Goal: Task Accomplishment & Management: Manage account settings

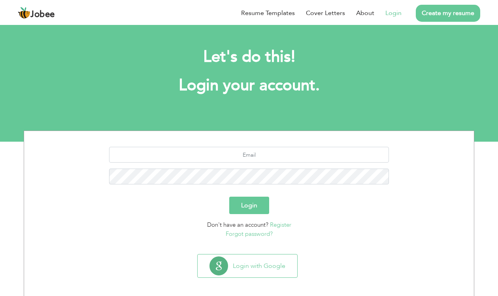
click at [254, 165] on div at bounding box center [249, 168] width 438 height 43
click at [254, 153] on input "text" at bounding box center [249, 155] width 280 height 16
type input "[EMAIL_ADDRESS][DOMAIN_NAME]"
click at [229, 197] on button "Login" at bounding box center [249, 205] width 40 height 17
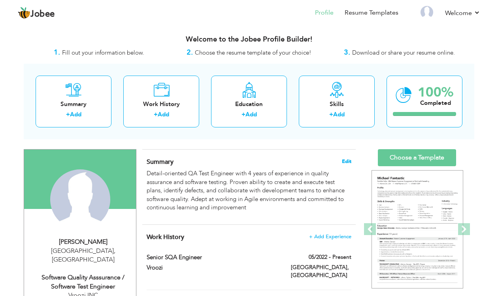
click at [348, 159] on span "Edit" at bounding box center [346, 162] width 9 height 6
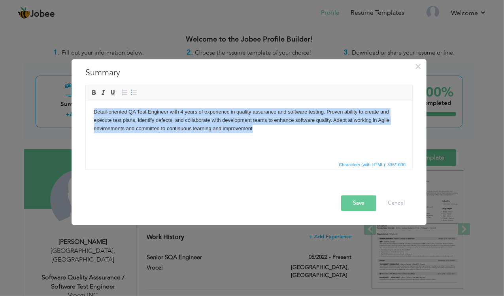
drag, startPoint x: 267, startPoint y: 127, endPoint x: 80, endPoint y: 94, distance: 189.5
click at [85, 100] on html "Detail-oriented QA Test Engineer with 4 years of experience in quality assuranc…" at bounding box center [248, 120] width 327 height 40
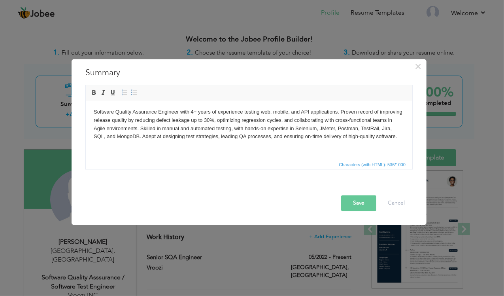
click at [355, 204] on button "Save" at bounding box center [358, 203] width 35 height 16
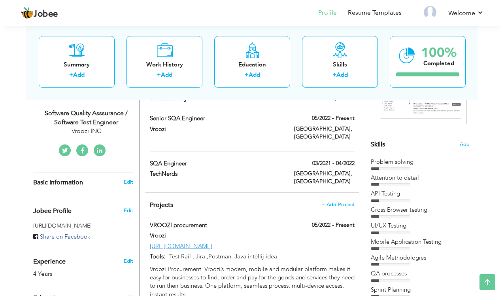
scroll to position [163, 0]
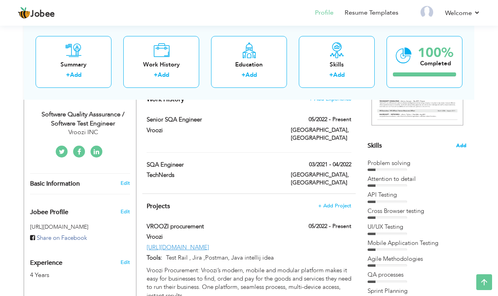
click at [462, 143] on span "Add" at bounding box center [461, 146] width 10 height 8
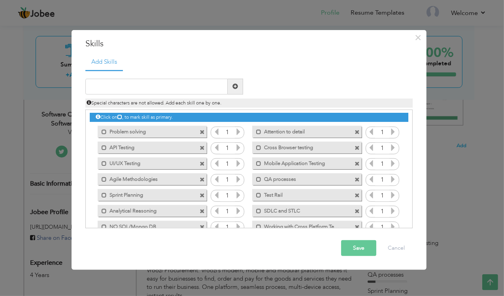
scroll to position [0, 0]
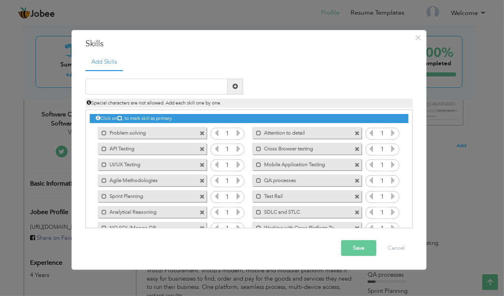
drag, startPoint x: 413, startPoint y: 149, endPoint x: 409, endPoint y: 217, distance: 68.5
click at [409, 217] on div "Click on , to mark skill as primary." at bounding box center [248, 169] width 327 height 119
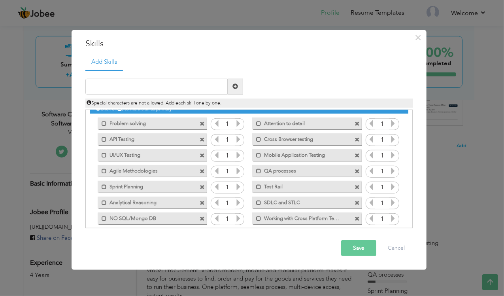
scroll to position [3, 0]
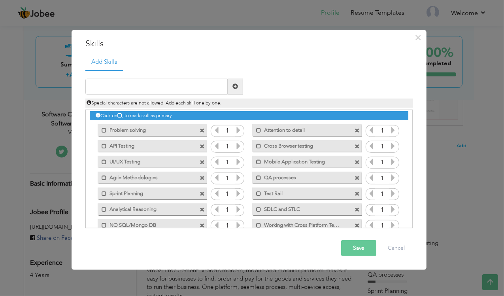
click at [351, 244] on button "Save" at bounding box center [358, 248] width 35 height 16
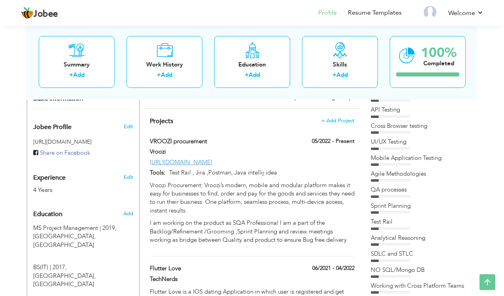
scroll to position [248, 0]
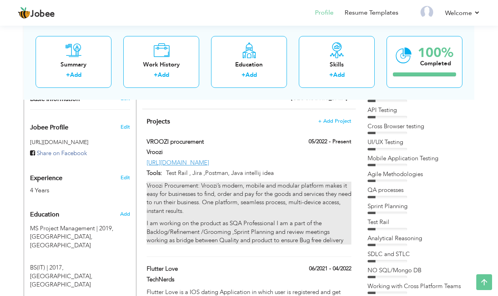
click at [271, 181] on p "Vroozi Procurement: Vroozi’s modern, mobile and modular platform makes it easy …" at bounding box center [249, 198] width 205 height 34
type input "VROOZI procurement"
type input "Vroozi"
type input "05/2022"
type input "[URL][DOMAIN_NAME]"
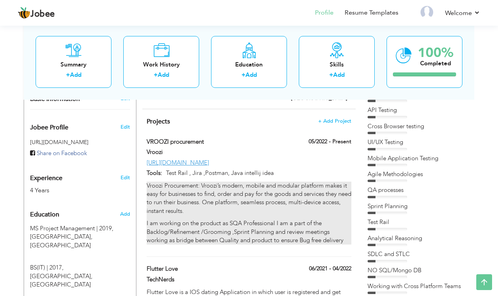
type input "Test Rail , Jira ,Postman, Java intellij idea"
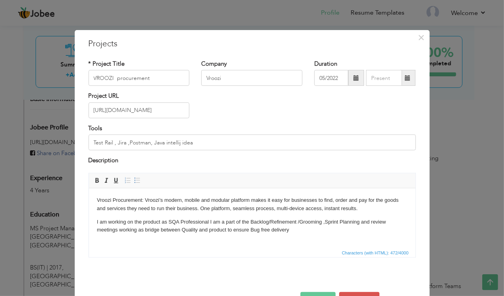
click at [304, 225] on p "I am working on the product as SQA Professional I am a part of the Backlog/Refi…" at bounding box center [251, 225] width 311 height 17
click at [298, 228] on p "I am working on the product as SQA Professional I am a part of the Backlog/Refi…" at bounding box center [251, 225] width 311 height 17
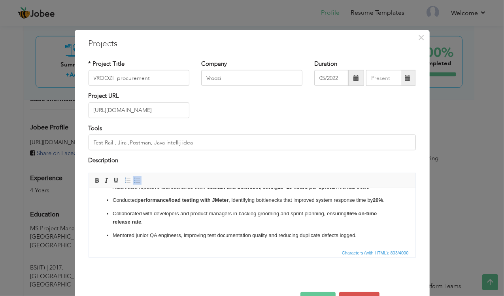
scroll to position [25, 0]
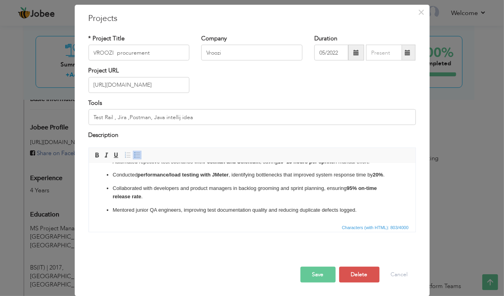
click at [321, 276] on button "Save" at bounding box center [317, 274] width 35 height 16
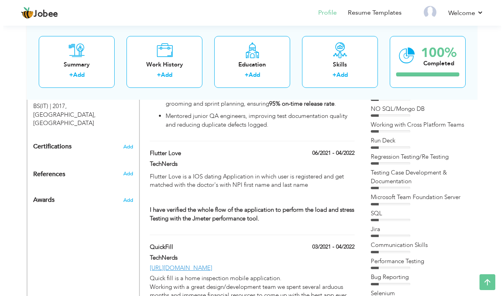
scroll to position [404, 0]
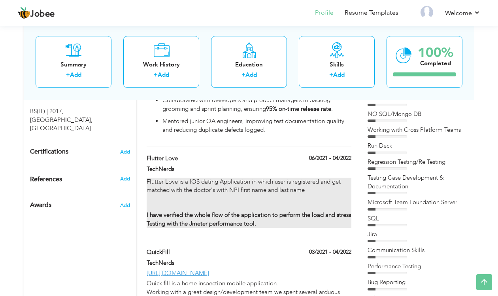
click at [280, 178] on p "Flutter Love is a IOS dating Application in which user is registered and get ma…" at bounding box center [249, 186] width 205 height 17
type input "Flutter Love"
type input "TechNerds"
type input "06/2021"
type input "04/2022"
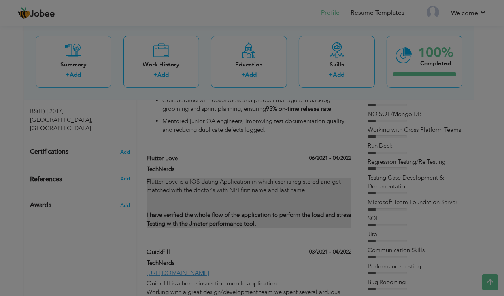
scroll to position [0, 0]
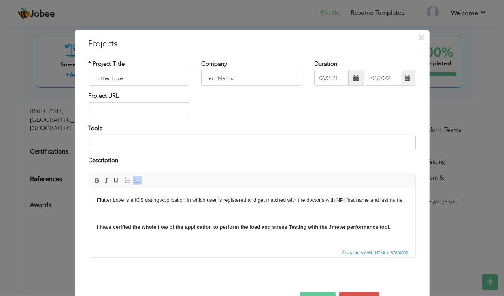
click at [249, 203] on p "Flutter Love is a IOS dating Application in which user is registered and get ma…" at bounding box center [251, 200] width 311 height 8
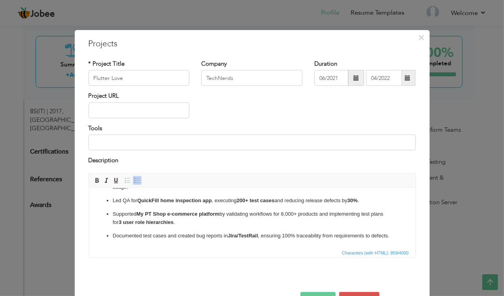
scroll to position [25, 0]
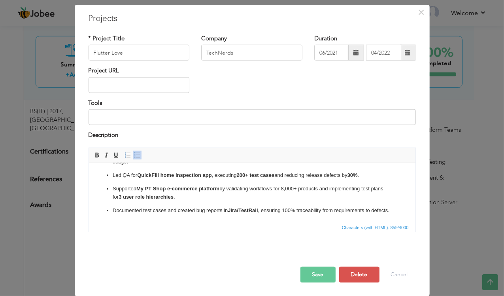
click at [327, 271] on button "Save" at bounding box center [317, 274] width 35 height 16
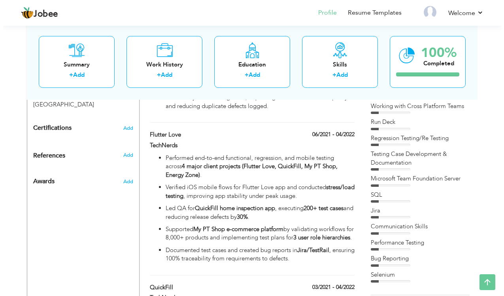
scroll to position [432, 0]
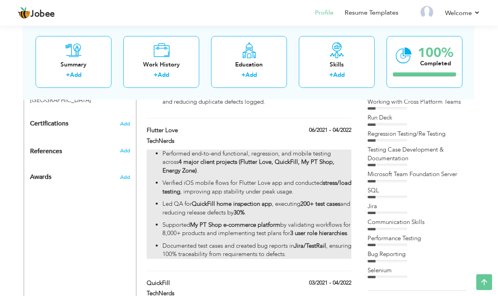
click at [305, 179] on p "Verified iOS mobile flows for Flutter Love app and conducted stress/load testin…" at bounding box center [257, 187] width 189 height 17
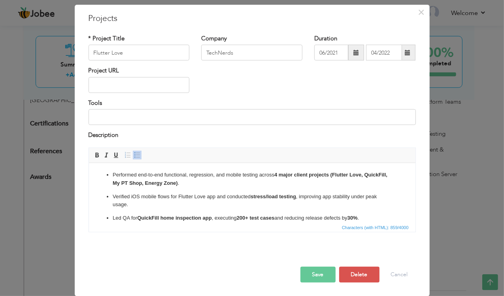
scroll to position [0, 0]
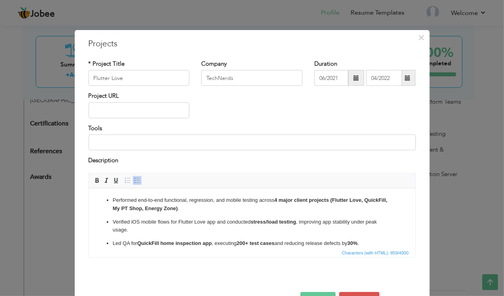
click at [288, 212] on ul "Performed end-to-end functional, regression, and mobile testing across 4 major …" at bounding box center [251, 239] width 311 height 86
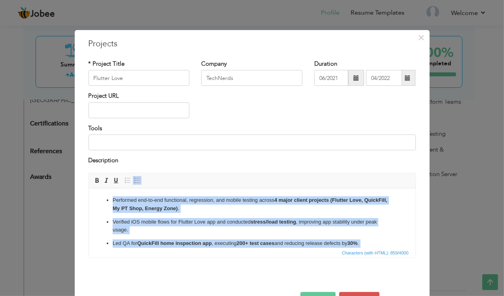
scroll to position [63, 0]
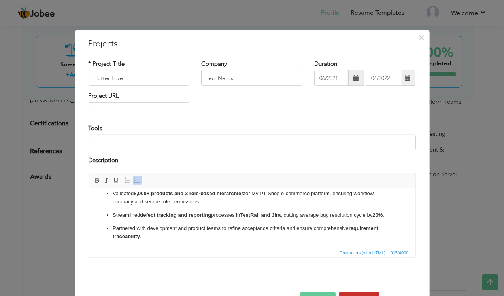
click at [354, 293] on button "Delete" at bounding box center [359, 299] width 40 height 16
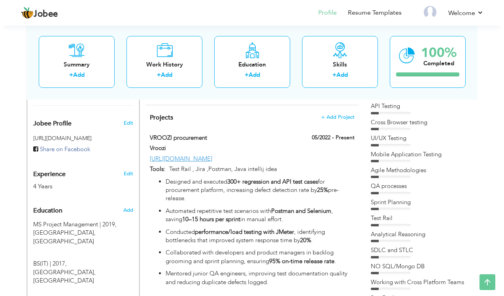
scroll to position [250, 0]
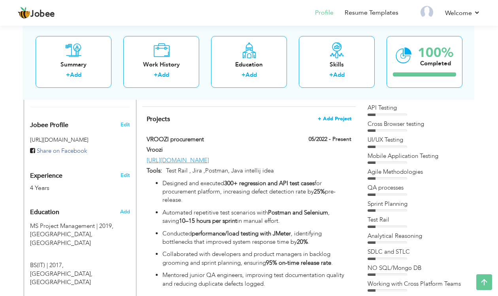
click at [342, 116] on span "+ Add Project" at bounding box center [335, 119] width 34 height 6
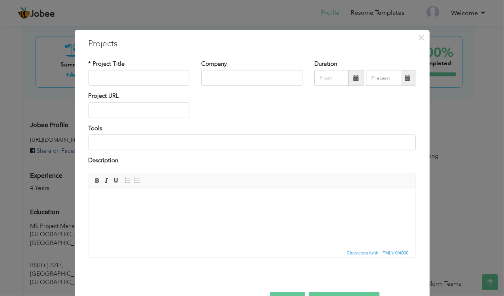
click at [229, 210] on html at bounding box center [252, 200] width 327 height 24
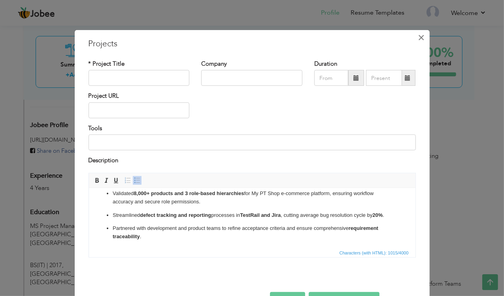
click at [418, 40] on span "×" at bounding box center [421, 37] width 7 height 14
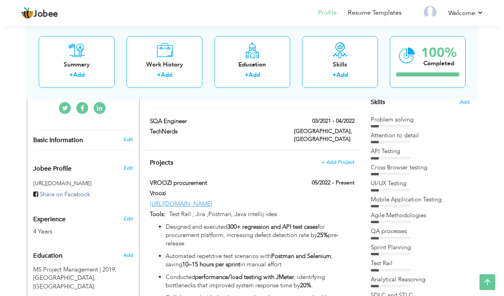
scroll to position [204, 0]
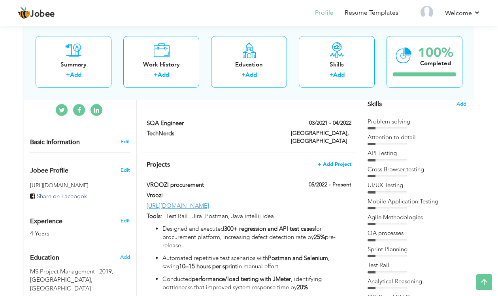
click at [338, 161] on span "+ Add Project" at bounding box center [335, 164] width 34 height 6
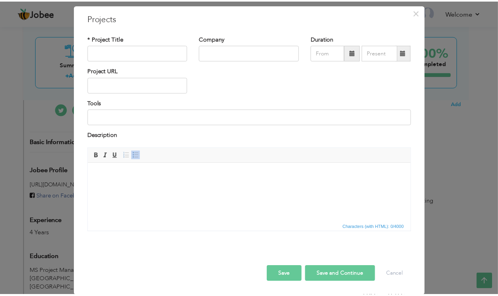
scroll to position [0, 0]
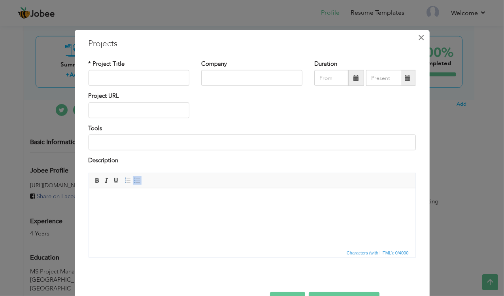
click at [419, 39] on span "×" at bounding box center [421, 37] width 7 height 14
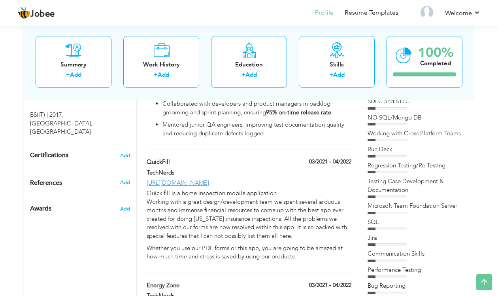
scroll to position [401, 0]
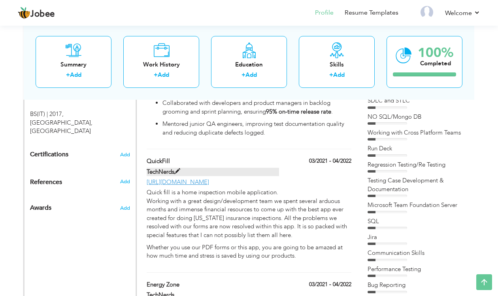
click at [228, 168] on label "TechNerds" at bounding box center [213, 172] width 133 height 8
type input "QuickFill"
type input "TechNerds"
type input "03/2021"
type input "04/2022"
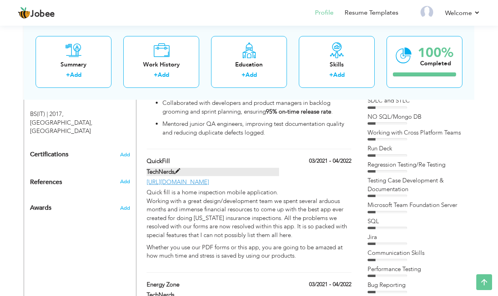
type input "[URL][DOMAIN_NAME]"
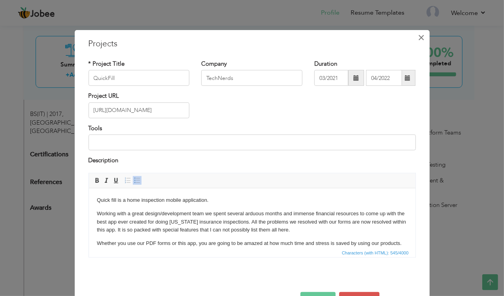
click at [418, 39] on span "×" at bounding box center [421, 37] width 7 height 14
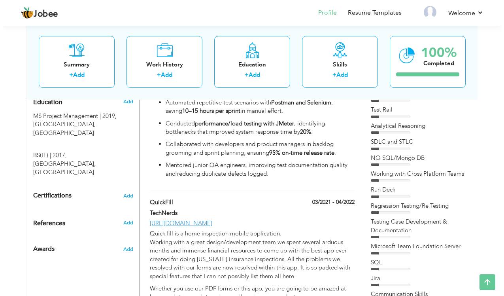
scroll to position [358, 0]
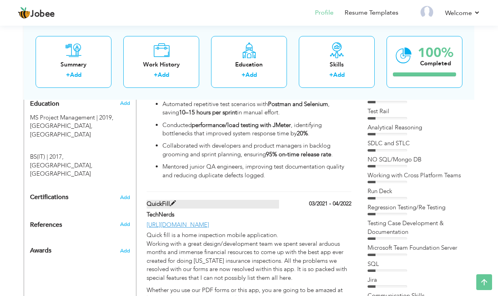
click at [229, 200] on label "QuickFill" at bounding box center [213, 204] width 133 height 8
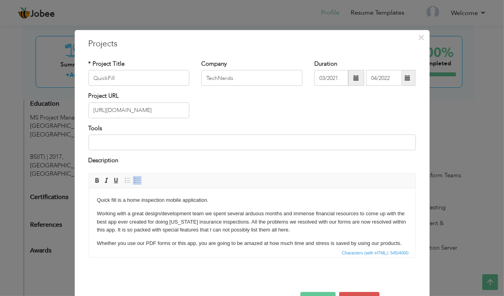
click at [219, 255] on span "Characters (with HTML): 545/4000" at bounding box center [252, 251] width 327 height 9
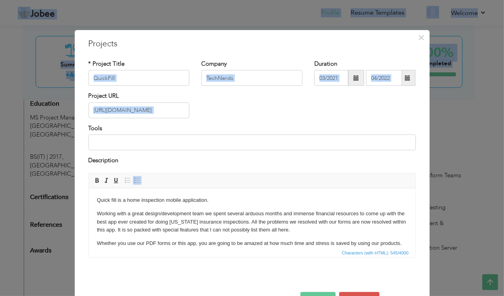
click at [205, 248] on span "Characters (with HTML): 545/4000" at bounding box center [252, 251] width 327 height 9
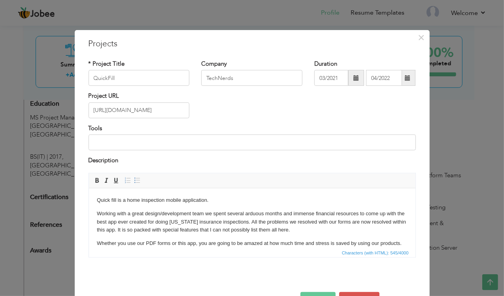
click at [206, 230] on p "Working with a great design/development team we spent several arduous months an…" at bounding box center [251, 221] width 311 height 25
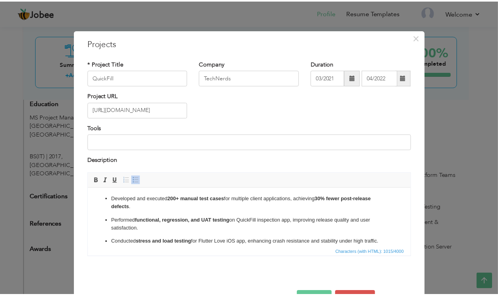
scroll to position [0, 0]
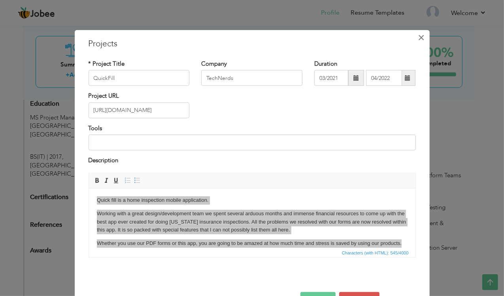
click at [418, 38] on span "×" at bounding box center [421, 37] width 7 height 14
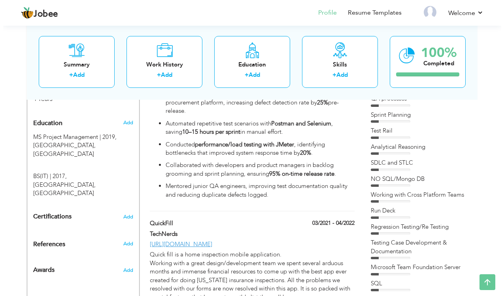
scroll to position [339, 0]
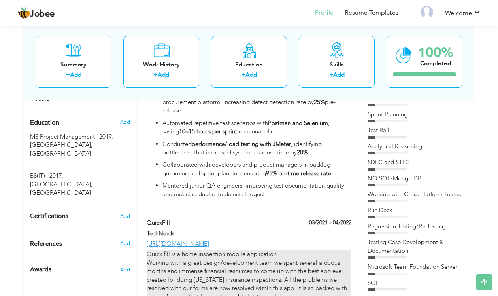
click at [299, 259] on p "Working with a great design/development team we spent several arduous months an…" at bounding box center [249, 280] width 205 height 42
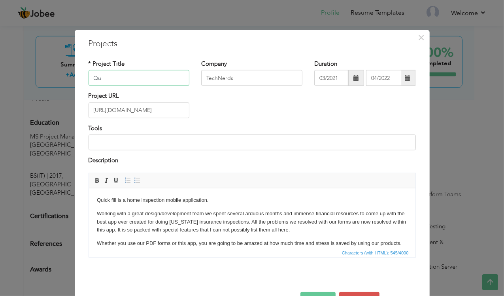
type input "Q"
type input "Technerds Projects"
click at [248, 240] on p "Whether you use our PDF forms or this app, you are going to be amazed at how mu…" at bounding box center [251, 243] width 311 height 8
drag, startPoint x: 180, startPoint y: 109, endPoint x: 79, endPoint y: 104, distance: 100.9
click at [79, 104] on div "× Projects * Project Title Technerds Projects Company TechNerds Duration 03/202…" at bounding box center [252, 175] width 355 height 291
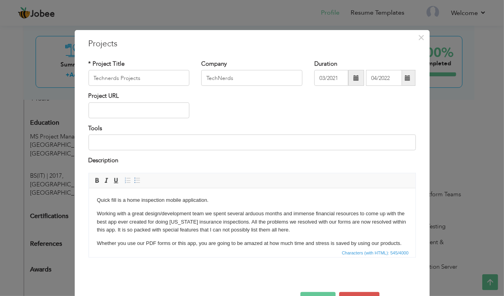
click at [237, 222] on p "Working with a great design/development team we spent several arduous months an…" at bounding box center [251, 221] width 311 height 25
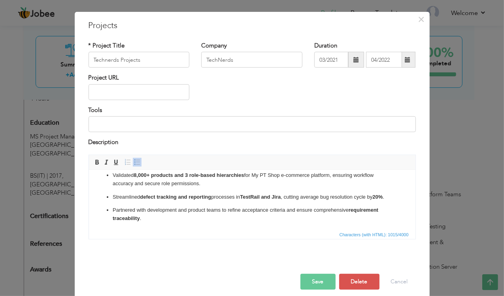
scroll to position [25, 0]
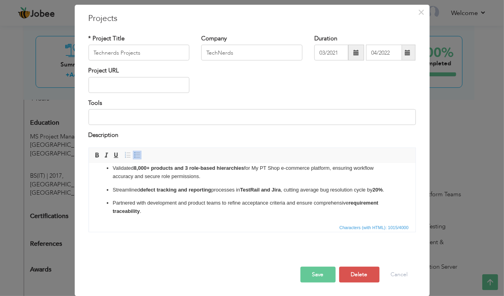
click at [311, 274] on button "Save" at bounding box center [317, 274] width 35 height 16
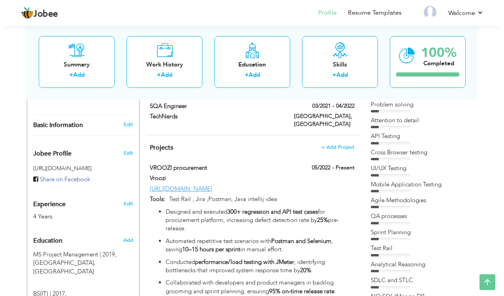
scroll to position [206, 0]
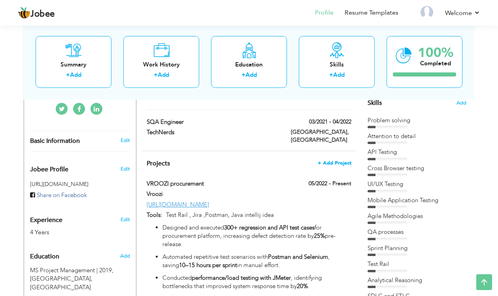
click at [329, 160] on span "+ Add Project" at bounding box center [335, 163] width 34 height 6
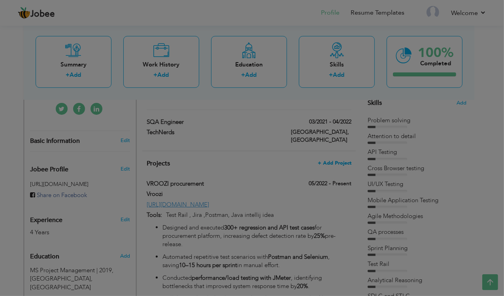
scroll to position [0, 0]
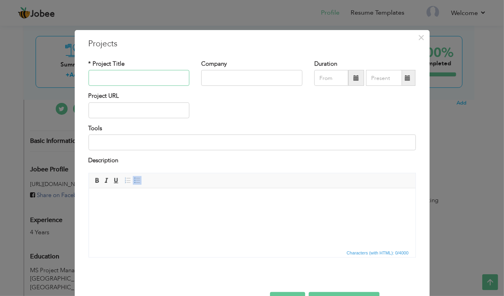
click at [159, 72] on input "text" at bounding box center [139, 78] width 101 height 16
click at [133, 203] on body at bounding box center [251, 200] width 311 height 8
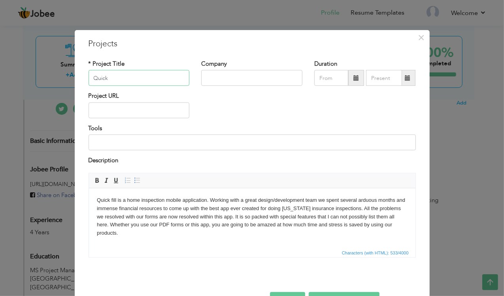
click at [108, 75] on input "Quick" at bounding box center [139, 78] width 101 height 16
type input "Quick Fill"
click at [226, 80] on input "text" at bounding box center [251, 78] width 101 height 16
type input "Technerds"
click at [329, 78] on input "text" at bounding box center [331, 78] width 34 height 16
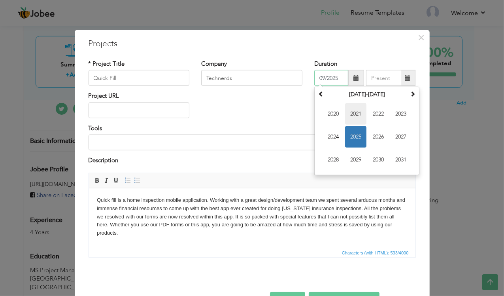
click at [357, 114] on span "2021" at bounding box center [355, 113] width 21 height 21
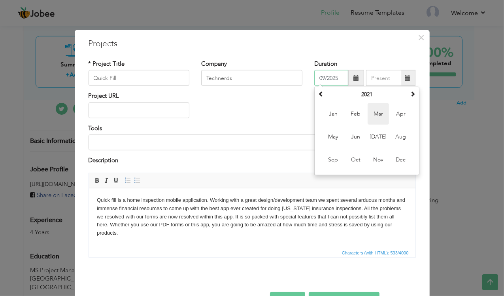
click at [373, 117] on span "Mar" at bounding box center [378, 113] width 21 height 21
type input "03/2021"
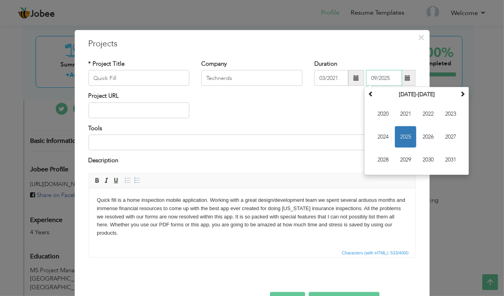
click at [377, 80] on input "09/2025" at bounding box center [384, 78] width 36 height 16
click at [423, 113] on span "2022" at bounding box center [428, 113] width 21 height 21
click at [445, 117] on span "Apr" at bounding box center [450, 113] width 21 height 21
type input "04/2022"
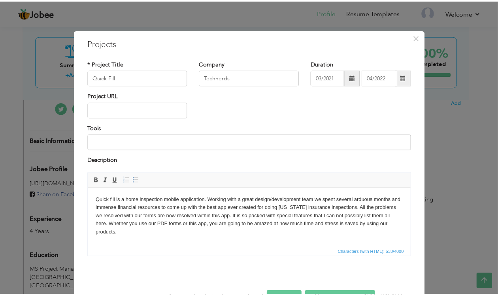
scroll to position [25, 0]
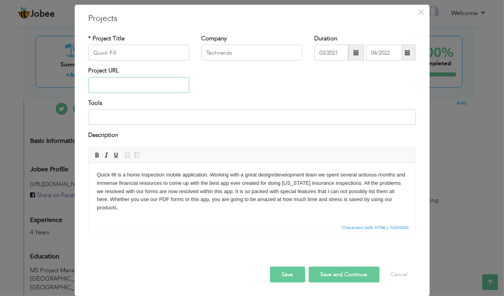
click at [149, 90] on input "text" at bounding box center [139, 85] width 101 height 16
paste input "[URL][DOMAIN_NAME]"
type input "[URL][DOMAIN_NAME]"
click at [343, 278] on button "Save and Continue" at bounding box center [344, 274] width 71 height 16
type input "TechNerds"
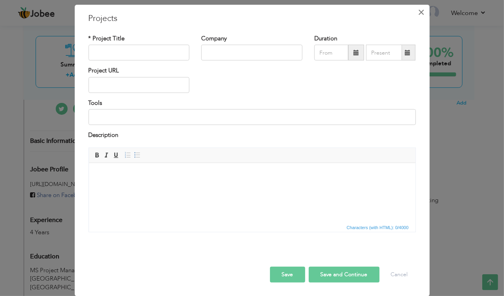
click at [423, 11] on button "×" at bounding box center [421, 12] width 13 height 13
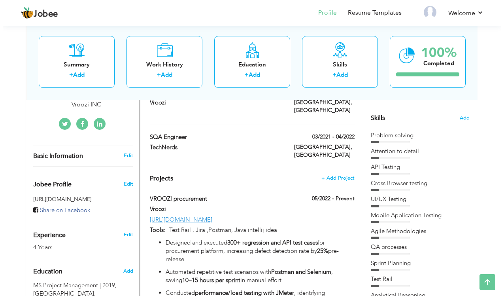
scroll to position [186, 0]
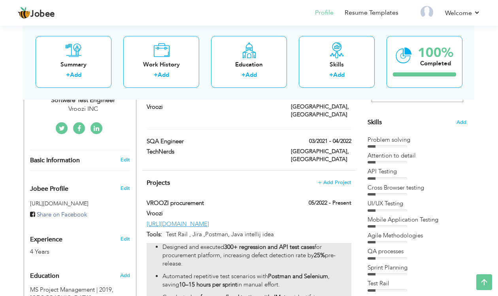
click at [246, 272] on p "Automated repetitive test scenarios with Postman and Selenium , saving 10–15 ho…" at bounding box center [257, 280] width 189 height 17
type input "VROOZI procurement"
type input "Vroozi"
type input "05/2022"
type input "[URL][DOMAIN_NAME]"
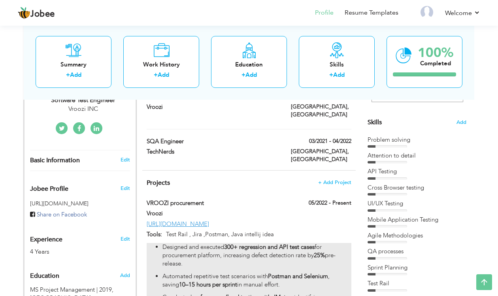
type input "Test Rail , Jira ,Postman, Java intellij idea"
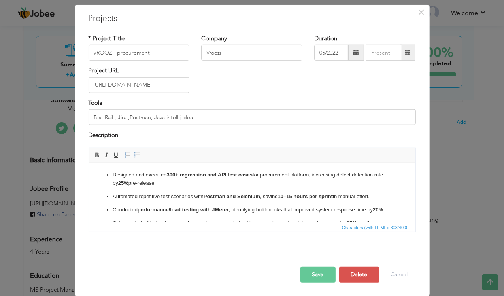
scroll to position [0, 0]
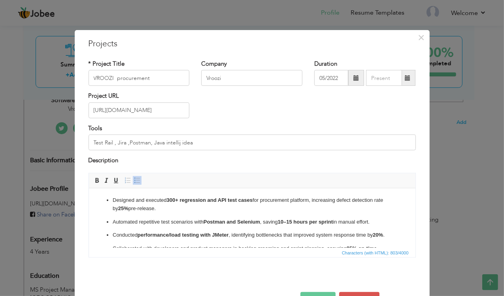
click at [269, 220] on p "Automated repetitive test scenarios with Postman and Selenium , saving 10–15 ho…" at bounding box center [251, 221] width 279 height 8
click at [368, 223] on p "Automated repetitive test scenarios with Postman and Selenium , saving 10–15 ho…" at bounding box center [251, 221] width 279 height 8
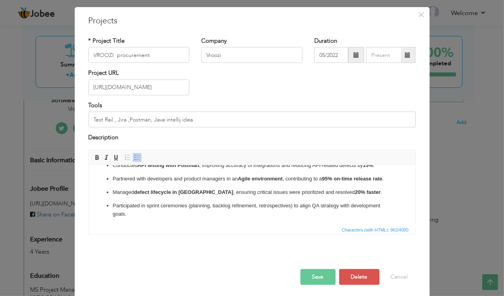
scroll to position [25, 0]
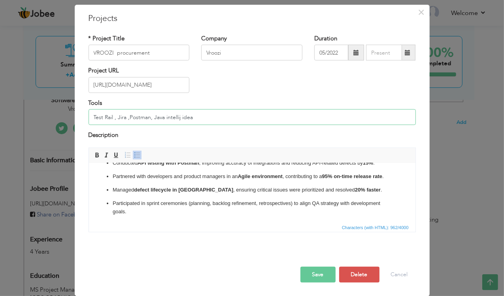
click at [244, 113] on input "Test Rail , Jira ,Postman, Java intellij idea" at bounding box center [252, 117] width 327 height 16
click at [323, 274] on button "Save" at bounding box center [317, 274] width 35 height 16
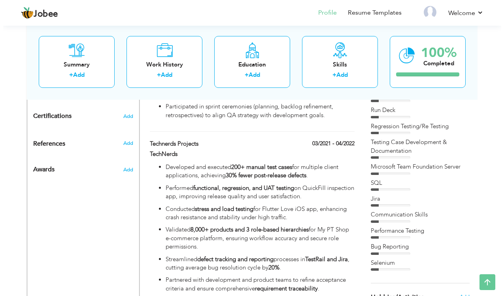
scroll to position [455, 0]
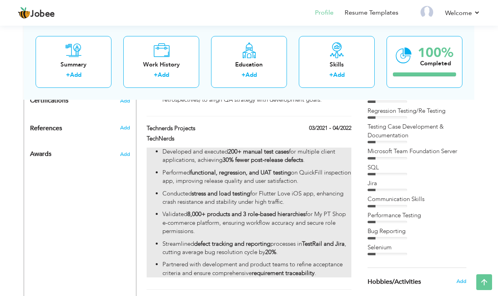
click at [305, 189] on p "Conducted stress and load testing for Flutter Love iOS app, enhancing crash res…" at bounding box center [257, 197] width 189 height 17
type input "Technerds Projects"
type input "TechNerds"
type input "03/2021"
type input "04/2022"
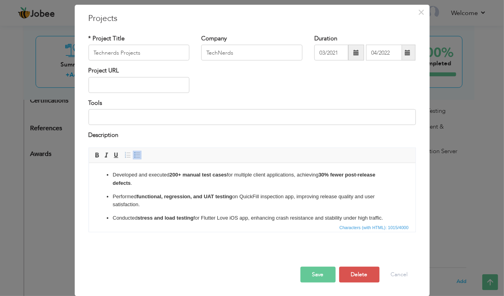
scroll to position [0, 0]
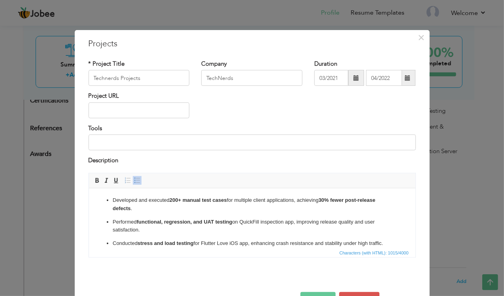
click at [260, 220] on p "Performed functional, regression, and UAT testing on QuickFill inspection app, …" at bounding box center [251, 225] width 279 height 17
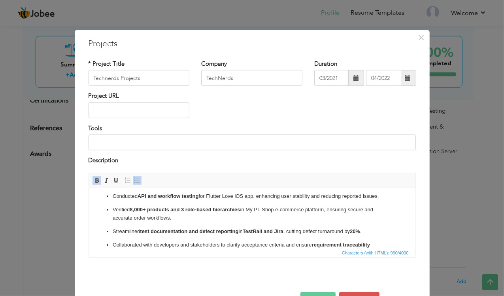
scroll to position [25, 0]
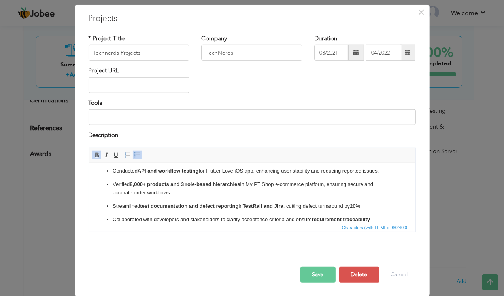
click at [321, 280] on button "Save" at bounding box center [317, 274] width 35 height 16
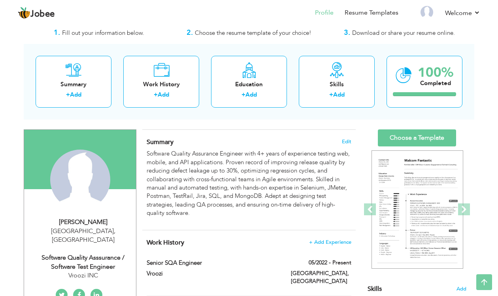
scroll to position [14, 0]
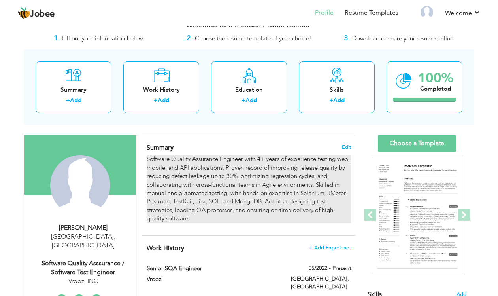
click at [286, 195] on p "Software Quality Assurance Engineer with 4+ years of experience testing web, mo…" at bounding box center [249, 189] width 205 height 68
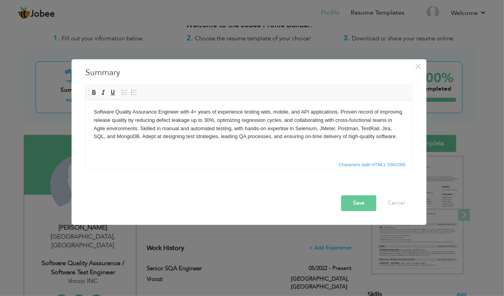
click at [408, 134] on html "Software Quality Assurance Engineer with 4+ years of experience testing web, mo…" at bounding box center [248, 124] width 327 height 49
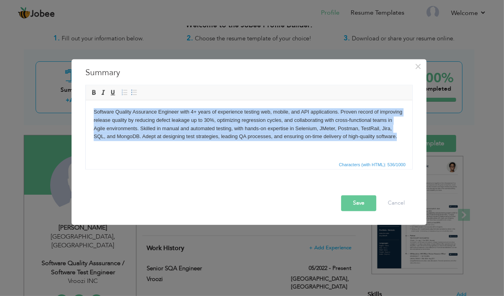
click at [406, 140] on html "Software Quality Assurance Engineer with 4+ years of experience testing web, mo…" at bounding box center [248, 124] width 327 height 49
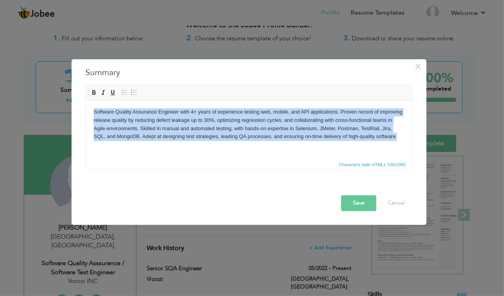
click at [396, 139] on p "Software Quality Assurance Engineer with 4+ years of experience testing web, mo…" at bounding box center [248, 124] width 311 height 33
drag, startPoint x: 405, startPoint y: 136, endPoint x: 71, endPoint y: 43, distance: 347.4
click at [85, 100] on html "Software Quality Assurance Engineer with 4+ years of experience testing web, mo…" at bounding box center [248, 124] width 327 height 49
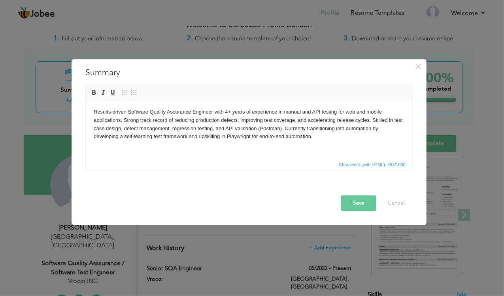
click at [364, 208] on button "Save" at bounding box center [358, 203] width 35 height 16
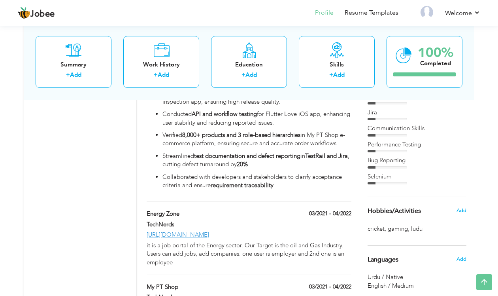
scroll to position [510, 0]
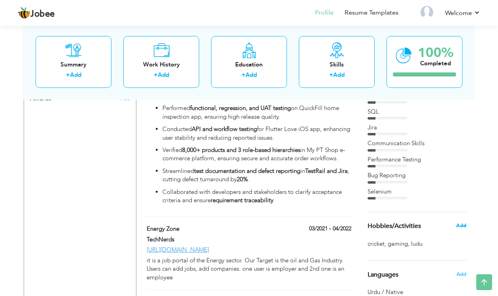
click at [461, 228] on span "Add" at bounding box center [461, 225] width 10 height 7
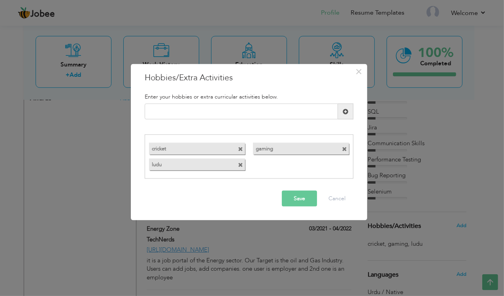
click at [218, 78] on h3 "Hobbies/Extra Activities" at bounding box center [249, 78] width 209 height 12
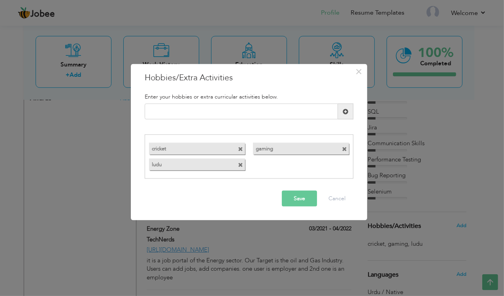
click at [170, 85] on div "× Hobbies/Extra Activities Enter your hobbies or extra curricular activities be…" at bounding box center [249, 142] width 236 height 156
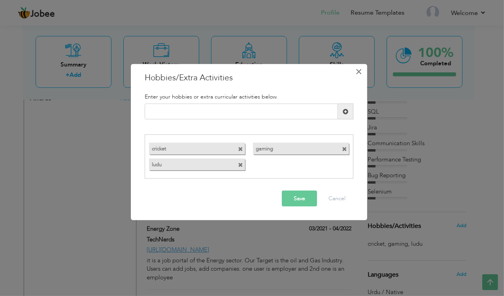
click at [357, 71] on span "×" at bounding box center [359, 71] width 7 height 14
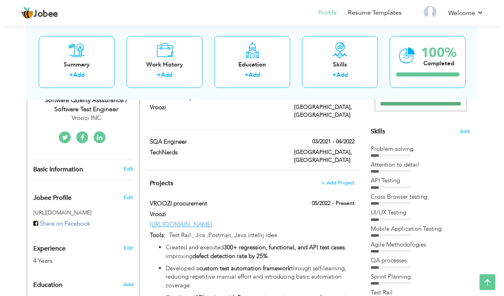
scroll to position [178, 0]
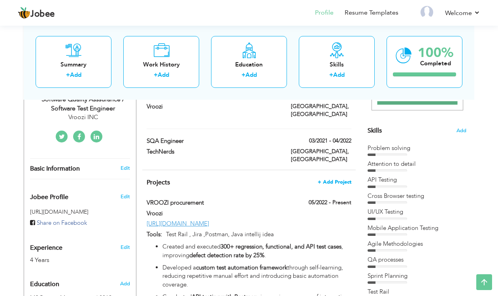
click at [336, 179] on span "+ Add Project" at bounding box center [335, 182] width 34 height 6
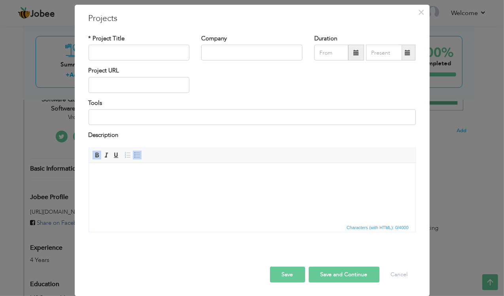
scroll to position [0, 0]
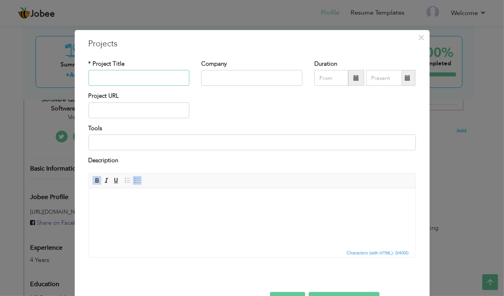
click at [140, 75] on input "text" at bounding box center [139, 78] width 101 height 16
type input "Personnal Development"
click at [151, 203] on body at bounding box center [251, 200] width 311 height 8
click at [151, 199] on body at bounding box center [251, 200] width 311 height 8
click at [163, 212] on html at bounding box center [252, 200] width 327 height 24
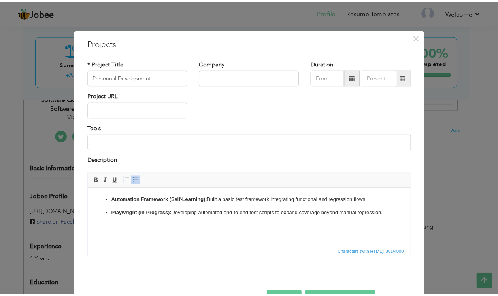
scroll to position [25, 0]
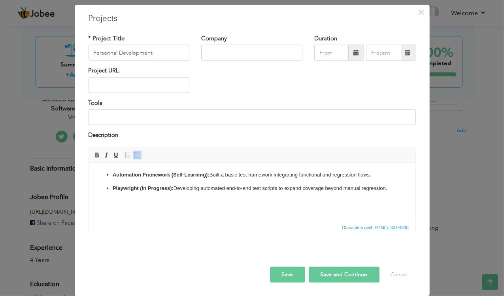
click at [338, 273] on button "Save and Continue" at bounding box center [344, 274] width 71 height 16
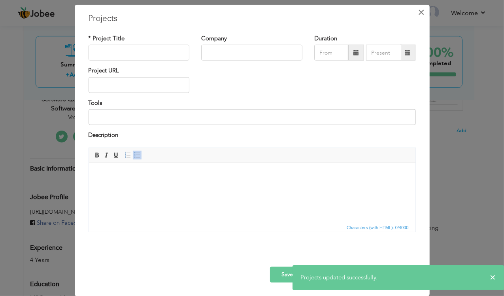
click at [418, 11] on span "×" at bounding box center [421, 12] width 7 height 14
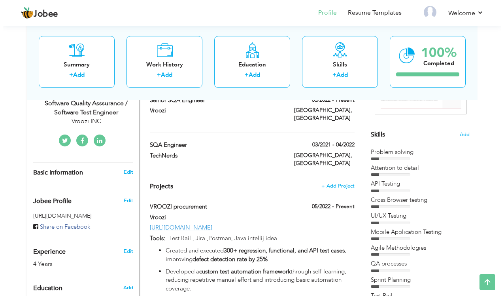
scroll to position [172, 0]
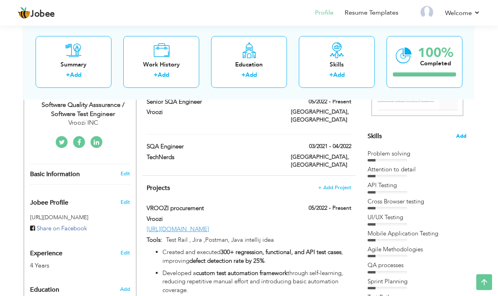
click at [464, 134] on span "Add" at bounding box center [461, 136] width 10 height 8
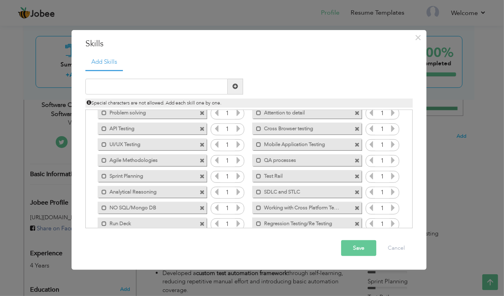
scroll to position [19, 0]
click at [414, 163] on div "Add Skills Duplicate entry 1 1 1 1 1 1 1" at bounding box center [248, 144] width 339 height 180
drag, startPoint x: 414, startPoint y: 163, endPoint x: 412, endPoint y: 143, distance: 20.3
click at [412, 143] on div "Add Skills Duplicate entry 1 1 1 1 1 1 1" at bounding box center [248, 144] width 339 height 180
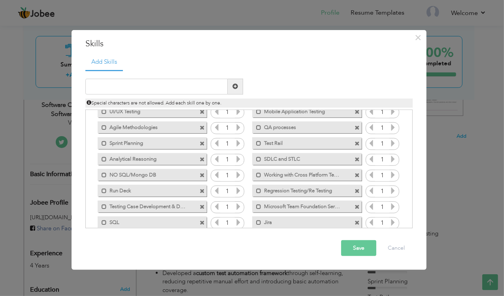
scroll to position [96, 0]
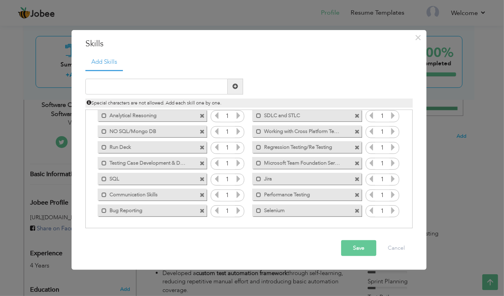
click at [318, 211] on label "Selenium" at bounding box center [301, 209] width 80 height 10
click at [291, 212] on label "Selenium" at bounding box center [302, 209] width 79 height 10
click at [356, 211] on span at bounding box center [357, 210] width 5 height 5
click at [233, 89] on span at bounding box center [235, 86] width 6 height 6
click at [238, 89] on span at bounding box center [235, 86] width 6 height 6
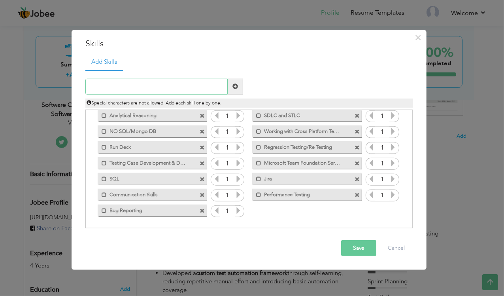
click at [157, 84] on input "text" at bounding box center [156, 87] width 142 height 16
paste input "Selenium WebDriver – self-learning"
click at [202, 88] on input "Selenium WebDriver – self-learning" at bounding box center [156, 87] width 142 height 16
type input "Selenium WebDriver – self-learning"
click at [239, 86] on span at bounding box center [235, 87] width 15 height 16
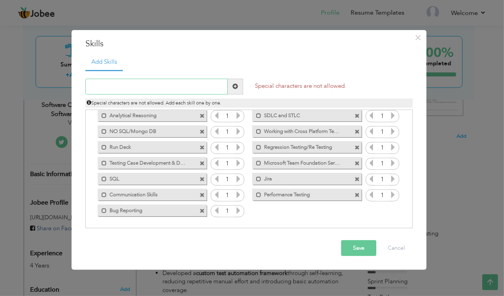
click at [191, 89] on input "text" at bounding box center [156, 87] width 142 height 16
paste input "Selenium WebDriver – self-learning"
click at [146, 84] on input "Selenium WebDriver – self-learning" at bounding box center [156, 87] width 142 height 16
type input "Selenium WebDriver (self-learning)"
click at [238, 85] on span at bounding box center [235, 87] width 15 height 16
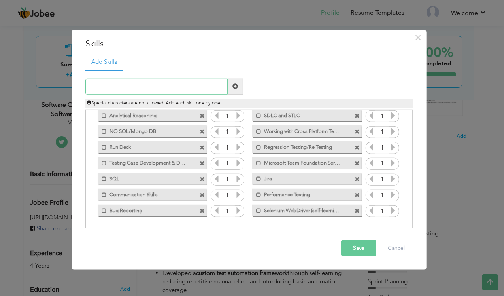
click at [168, 88] on input "text" at bounding box center [156, 87] width 142 height 16
click at [339, 212] on label "Selenium WebDriver (self-learning)" at bounding box center [301, 209] width 80 height 10
click at [319, 210] on label "Selenium WebDriver (self-learning)" at bounding box center [302, 209] width 79 height 10
click at [319, 210] on label "Selenium WebDriver (self-learning)" at bounding box center [301, 209] width 80 height 10
click at [319, 210] on label "Selenium WebDriver (self-learning)" at bounding box center [302, 209] width 79 height 10
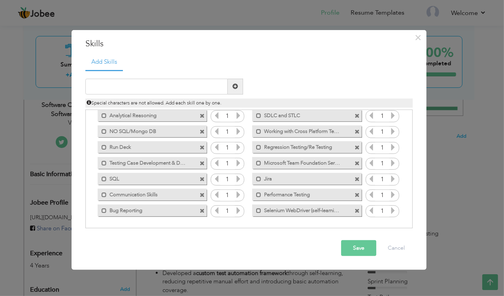
click at [306, 209] on label "Selenium WebDriver (self-learning)" at bounding box center [301, 209] width 80 height 10
click at [193, 88] on input "text" at bounding box center [156, 87] width 142 height 16
paste input "Playwright (in progress)"
type input "Playwright (in progress)"
click at [356, 249] on button "Save" at bounding box center [358, 248] width 35 height 16
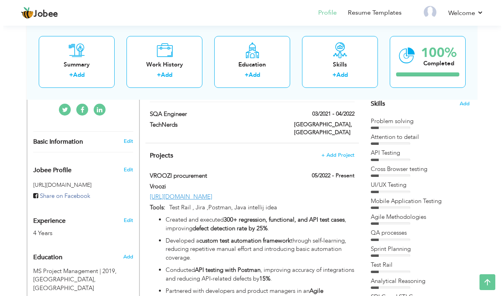
scroll to position [206, 0]
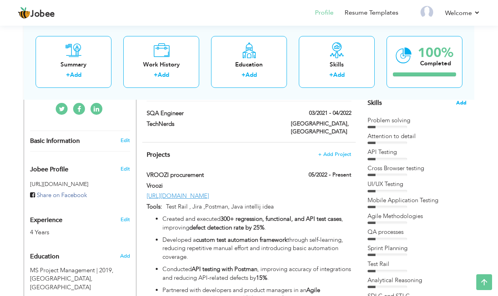
click at [465, 104] on span "Add" at bounding box center [461, 103] width 10 height 8
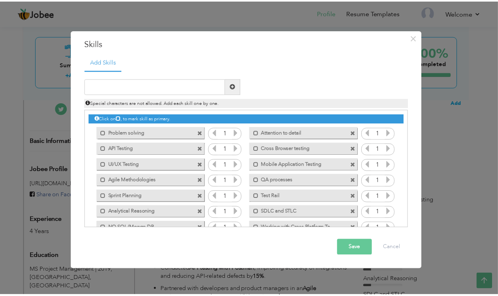
scroll to position [0, 0]
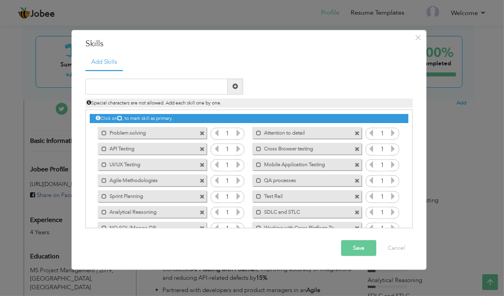
click at [217, 134] on icon at bounding box center [216, 132] width 7 height 7
click at [421, 38] on span "×" at bounding box center [418, 37] width 7 height 14
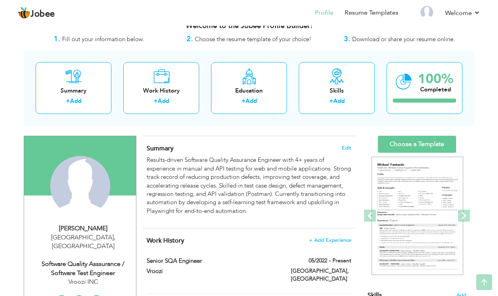
scroll to position [1, 0]
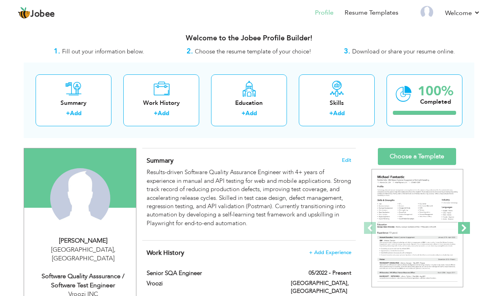
click at [462, 229] on span at bounding box center [464, 228] width 12 height 12
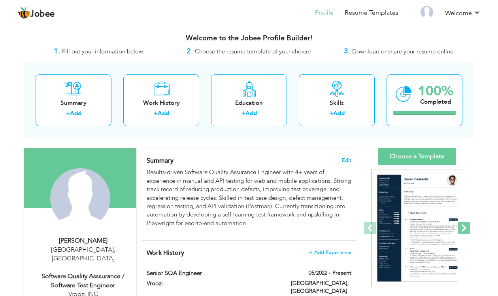
click at [462, 229] on span at bounding box center [464, 228] width 12 height 12
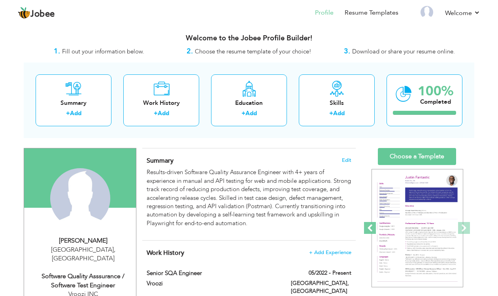
click at [368, 227] on span at bounding box center [370, 228] width 12 height 12
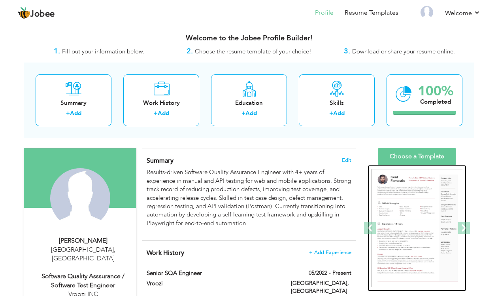
click at [409, 214] on img at bounding box center [418, 228] width 92 height 119
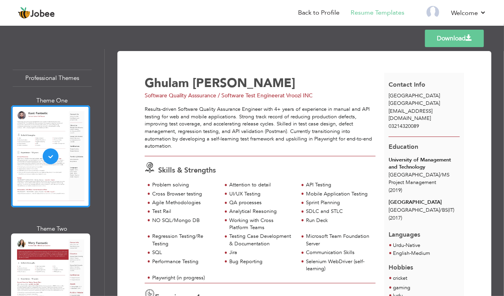
scroll to position [216, 0]
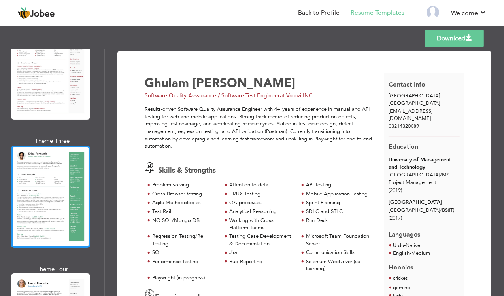
click at [33, 178] on div at bounding box center [50, 197] width 79 height 102
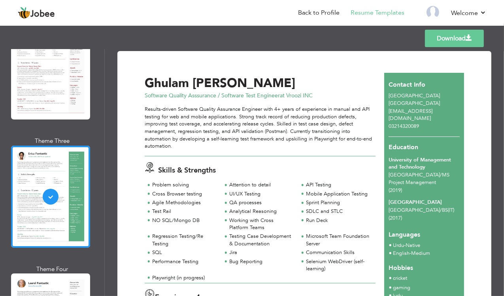
click at [438, 40] on link "Download" at bounding box center [454, 38] width 59 height 17
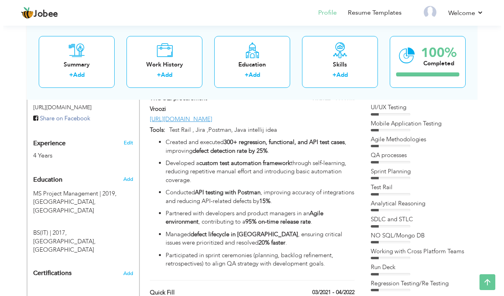
scroll to position [283, 0]
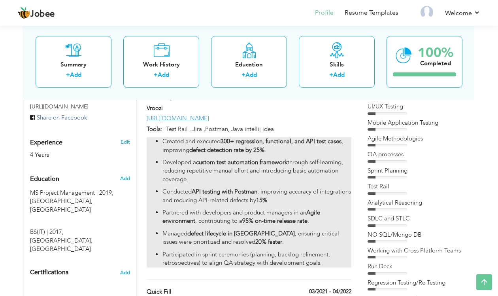
click at [325, 158] on p "Developed a custom test automation framework through self-learning, reducing re…" at bounding box center [257, 170] width 189 height 25
type input "VROOZI procurement"
type input "Vroozi"
type input "05/2022"
type input "https://www.vroozi.com/"
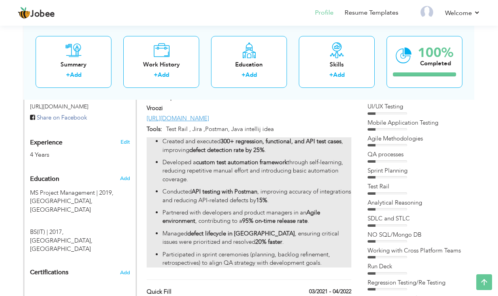
type input "Test Rail , Jira ,Postman, Java intellij idea"
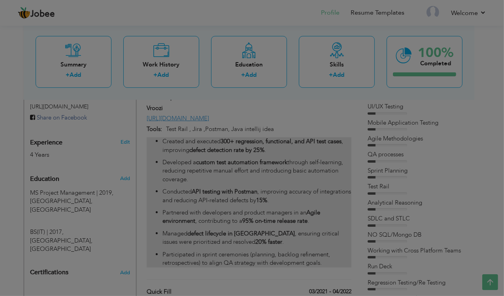
click at [325, 157] on body "Jobee Profile Resume Templates Resume Templates Cover Letters About My Resume W…" at bounding box center [252, 295] width 504 height 1156
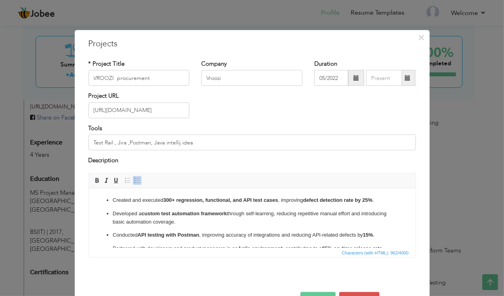
click at [243, 206] on ul "Created and executed 300+ regression, functional, and API test cases , improvin…" at bounding box center [251, 241] width 311 height 91
click at [106, 206] on ul "Created and executed 300+ regression, functional, and API test cases , improvin…" at bounding box center [251, 241] width 311 height 91
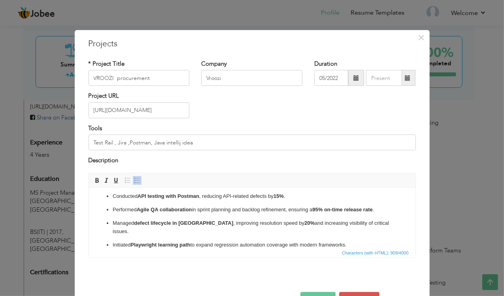
scroll to position [25, 0]
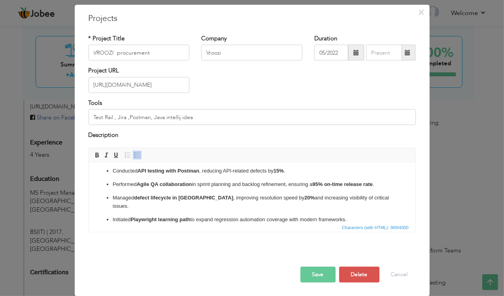
click at [318, 272] on button "Save" at bounding box center [317, 274] width 35 height 16
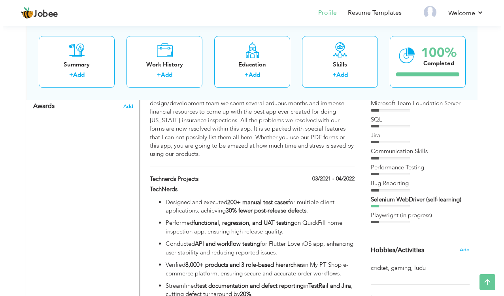
scroll to position [503, 0]
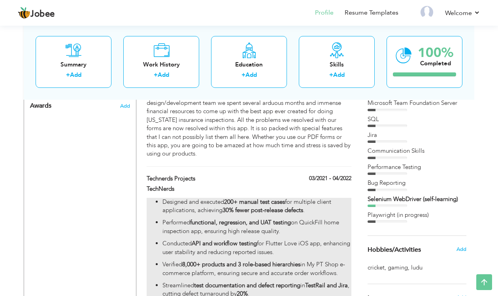
click at [279, 239] on p "Conducted API and workflow testing for Flutter Love iOS app, enhancing user sta…" at bounding box center [257, 247] width 189 height 17
type input "Technerds Projects"
type input "TechNerds"
type input "03/2021"
type input "04/2022"
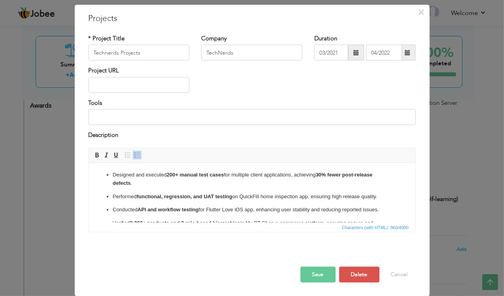
scroll to position [0, 0]
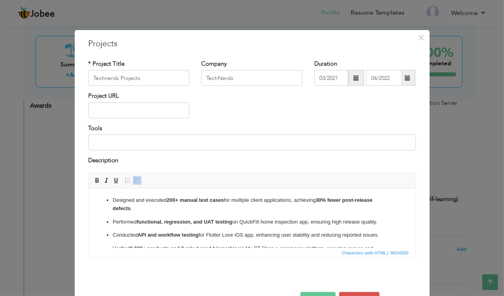
click at [274, 220] on p "Performed functional, regression, and UAT testing on QuickFill home inspection …" at bounding box center [251, 221] width 279 height 8
click at [217, 213] on ul "Designed and executed 200+ manual test cases for multiple client applications, …" at bounding box center [251, 241] width 311 height 91
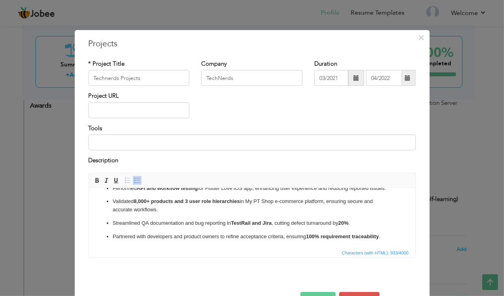
scroll to position [25, 0]
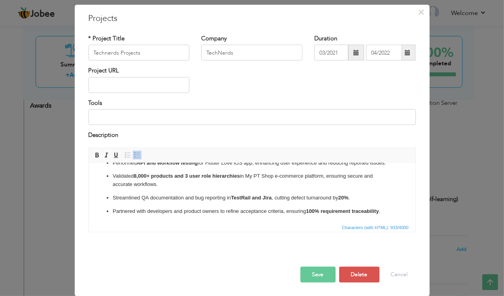
click at [318, 271] on button "Save" at bounding box center [317, 274] width 35 height 16
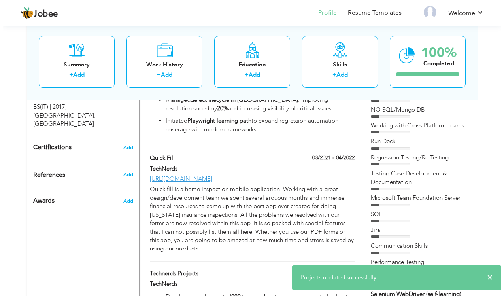
scroll to position [392, 0]
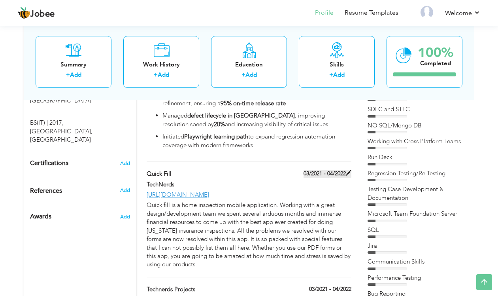
click at [348, 170] on span at bounding box center [349, 173] width 6 height 6
type input "Quick Fill"
type input "[URL][DOMAIN_NAME]"
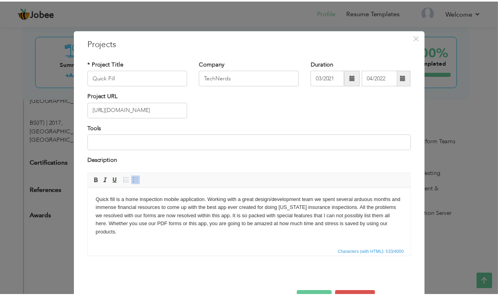
scroll to position [25, 0]
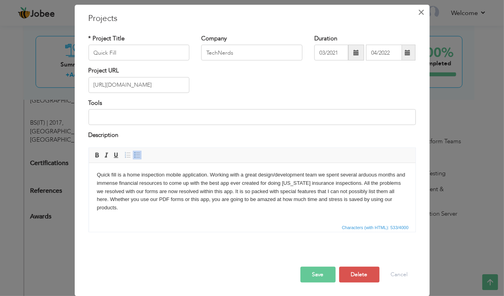
click at [421, 13] on span "×" at bounding box center [421, 12] width 7 height 14
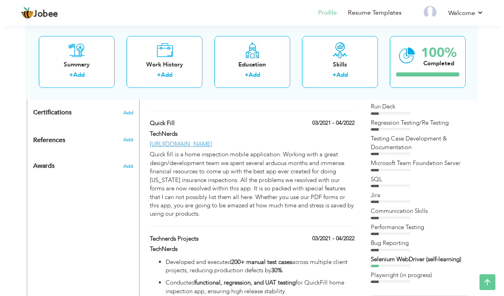
scroll to position [427, 0]
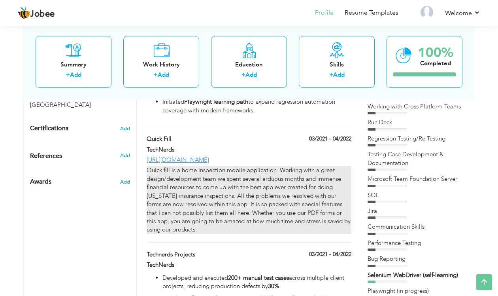
click at [314, 166] on div "Quick fill is a home inspection mobile application. Working with a great design…" at bounding box center [249, 200] width 205 height 68
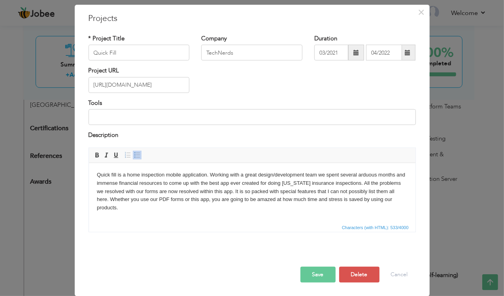
scroll to position [0, 0]
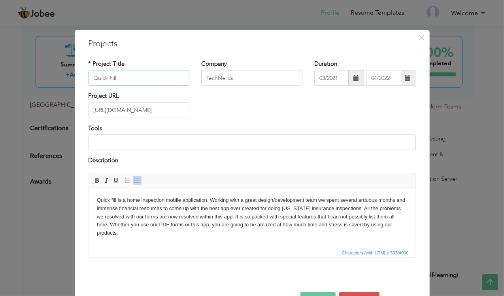
drag, startPoint x: 143, startPoint y: 79, endPoint x: 90, endPoint y: 77, distance: 53.4
click at [90, 77] on input "Quick Fill" at bounding box center [139, 78] width 101 height 16
click at [420, 37] on span "×" at bounding box center [421, 37] width 7 height 14
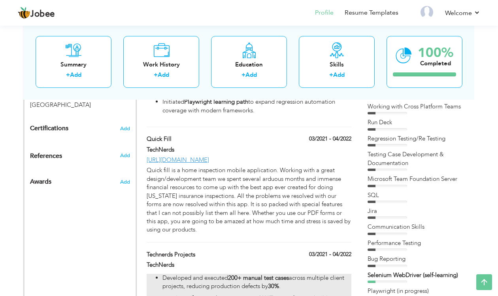
click at [253, 294] on strong "functional, regression, and UAT testing" at bounding box center [242, 298] width 101 height 8
type input "Technerds Projects"
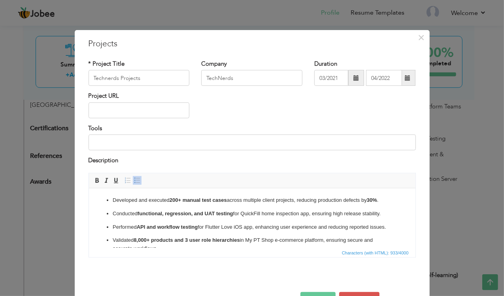
click at [248, 228] on p "Performed API and workflow testing for Flutter Love iOS app, enhancing user exp…" at bounding box center [251, 227] width 279 height 8
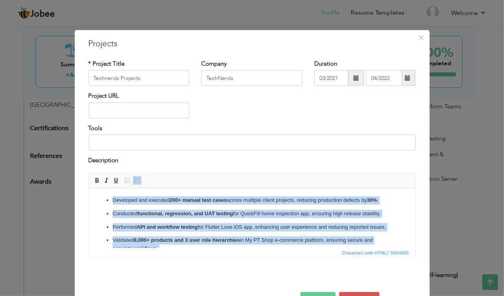
copy ul "Developed and executed 200+ manual test cases across multiple client projects, …"
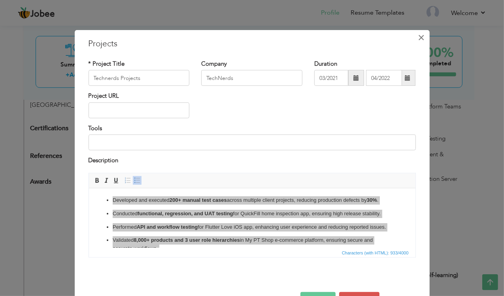
click at [420, 36] on span "×" at bounding box center [421, 37] width 7 height 14
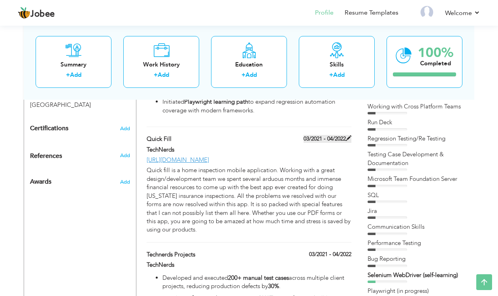
click at [347, 135] on span at bounding box center [349, 138] width 6 height 6
type input "Quick Fill"
type input "[URL][DOMAIN_NAME]"
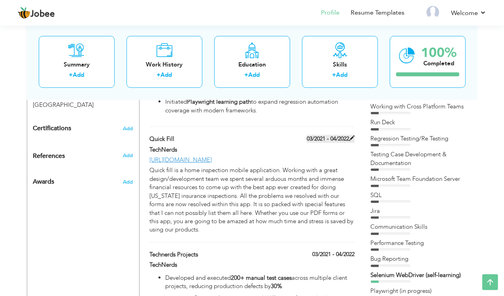
click at [347, 123] on body "Jobee Profile Resume Templates Resume Templates Cover Letters About My Resume W…" at bounding box center [252, 149] width 504 height 1153
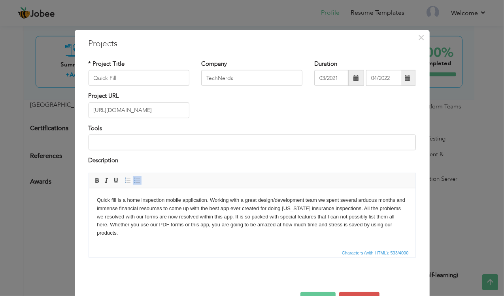
click at [169, 213] on body "Quick fill is a home inspection mobile application. Working with a great design…" at bounding box center [251, 216] width 311 height 41
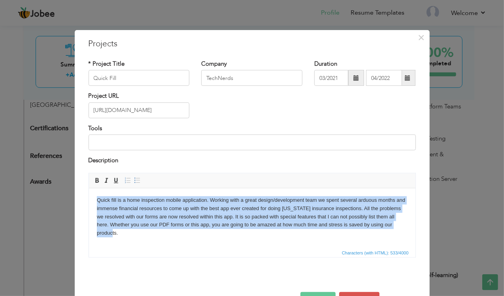
scroll to position [39, 0]
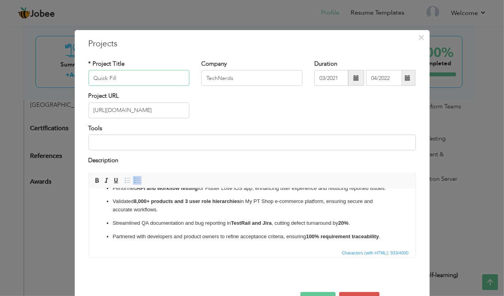
click at [121, 80] on input "Quick Fill" at bounding box center [139, 78] width 101 height 16
type input "Q"
type input "Technerds Projects"
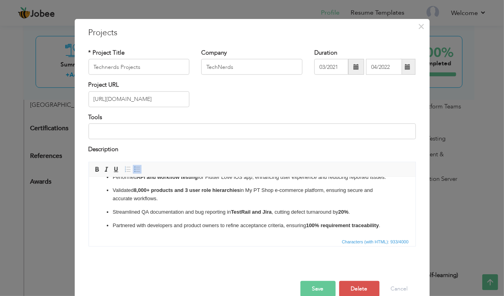
scroll to position [25, 0]
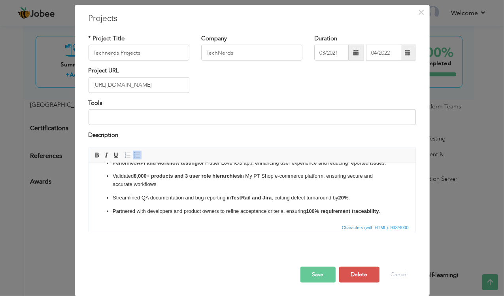
click at [318, 279] on button "Save" at bounding box center [317, 274] width 35 height 16
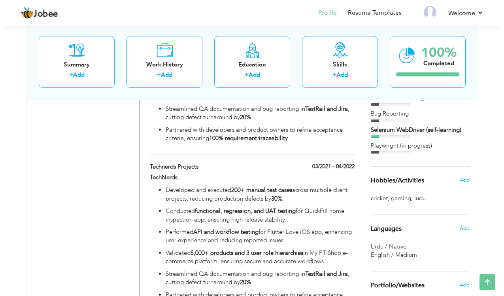
scroll to position [573, 0]
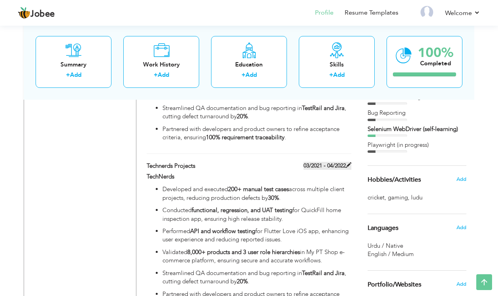
click at [337, 162] on label "03/2021 - 04/2022" at bounding box center [328, 166] width 48 height 8
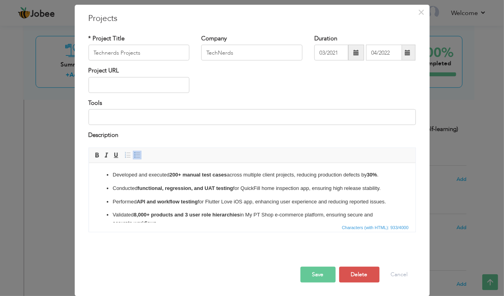
scroll to position [0, 0]
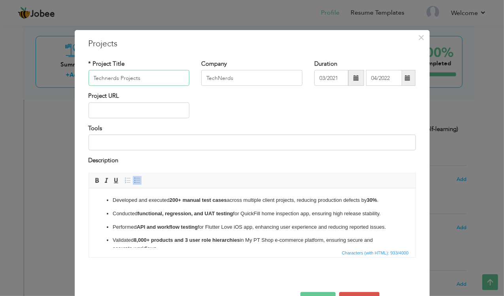
drag, startPoint x: 140, startPoint y: 77, endPoint x: 49, endPoint y: 91, distance: 91.7
click at [49, 91] on div "× Projects * Project Title Technerds Projects Company TechNerds Duration" at bounding box center [252, 148] width 504 height 296
type input "QuickFill"
click at [253, 222] on ul "Developed and executed 200+ manual test cases across multiple client projects, …" at bounding box center [251, 237] width 311 height 83
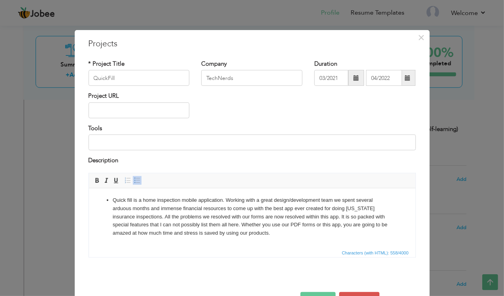
click at [112, 198] on p "Quick fill is a home inspection mobile application. Working with a great design…" at bounding box center [251, 216] width 279 height 41
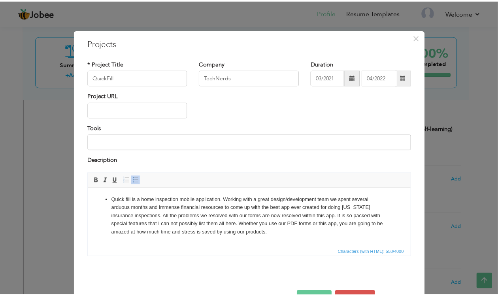
scroll to position [25, 0]
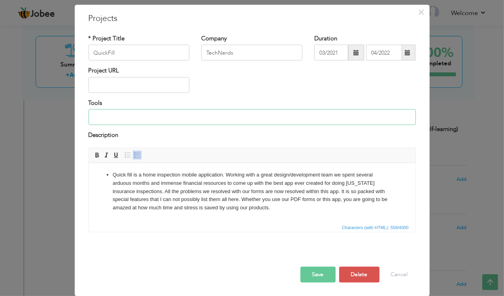
click at [220, 118] on input at bounding box center [252, 117] width 327 height 16
click at [156, 85] on input "text" at bounding box center [139, 85] width 101 height 16
paste input "[URL][DOMAIN_NAME]"
type input "[URL][DOMAIN_NAME]"
click at [323, 271] on button "Save" at bounding box center [317, 274] width 35 height 16
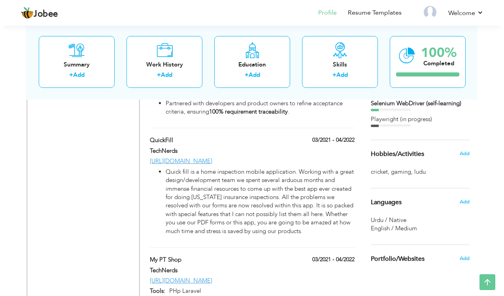
scroll to position [607, 0]
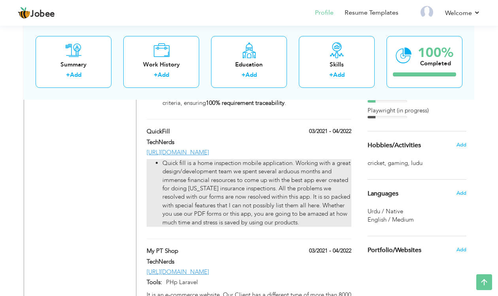
click at [345, 159] on p "Quick fill is a home inspection mobile application. Working with a great design…" at bounding box center [257, 193] width 189 height 68
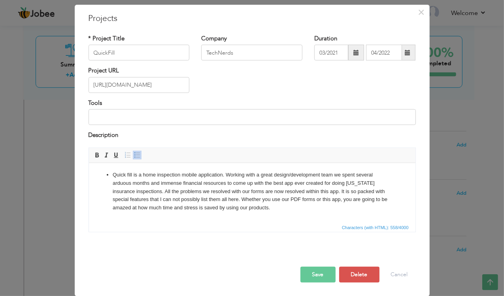
scroll to position [0, 0]
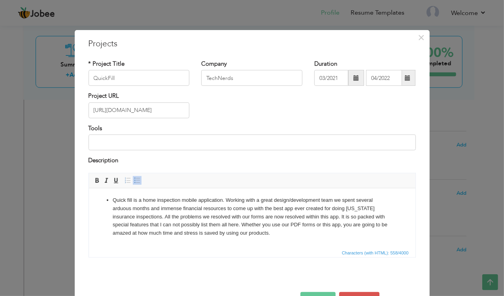
click at [111, 200] on ul "Quick fill is a home inspection mobile application. Working with a great design…" at bounding box center [251, 216] width 311 height 41
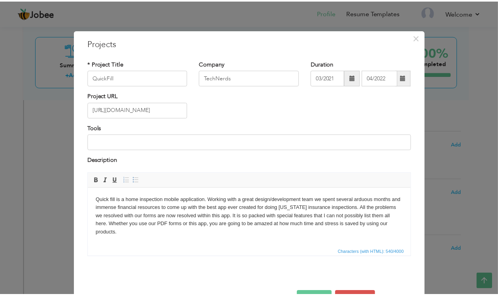
scroll to position [25, 0]
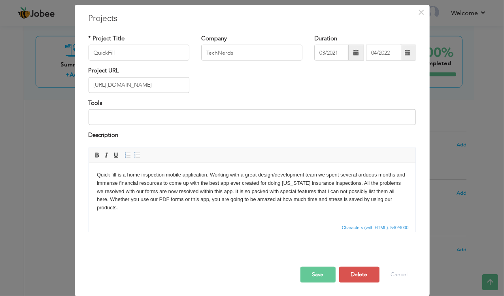
click at [310, 280] on button "Save" at bounding box center [317, 274] width 35 height 16
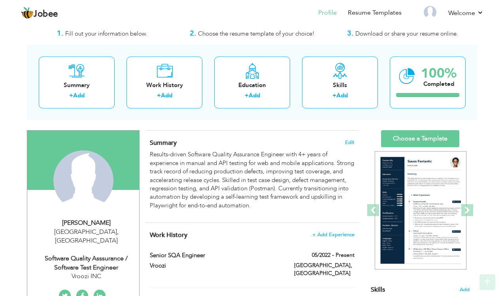
scroll to position [14, 0]
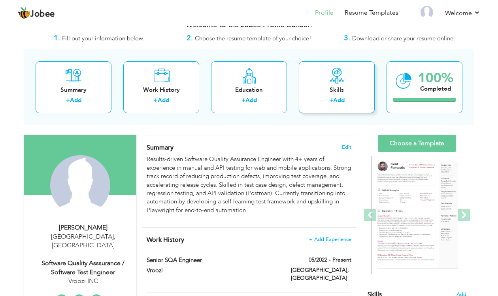
click at [335, 96] on link "Add" at bounding box center [338, 100] width 11 height 8
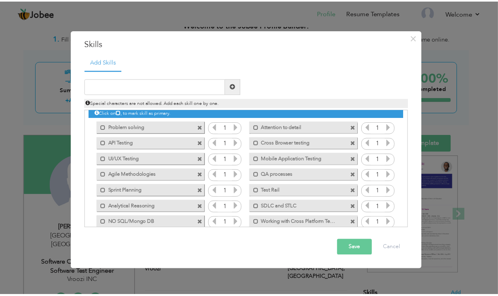
scroll to position [0, 0]
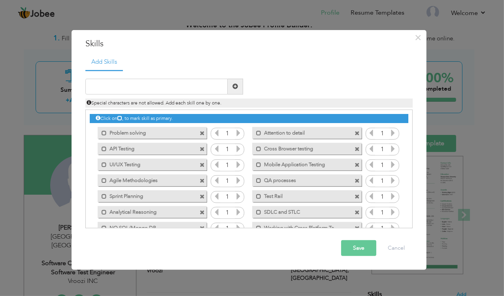
click at [363, 248] on button "Save" at bounding box center [358, 248] width 35 height 16
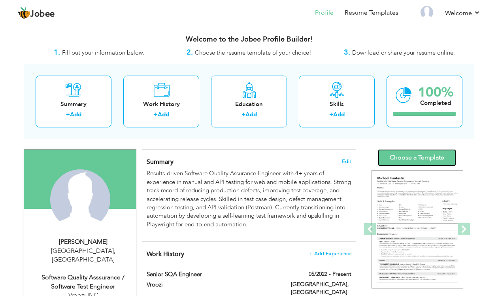
click at [420, 152] on link "Choose a Template" at bounding box center [417, 157] width 78 height 17
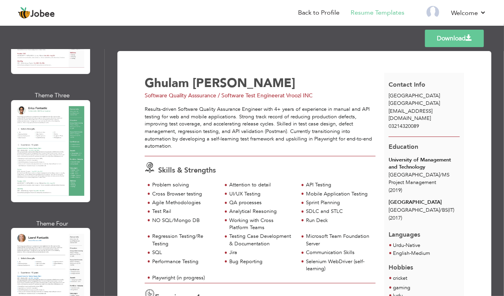
scroll to position [263, 0]
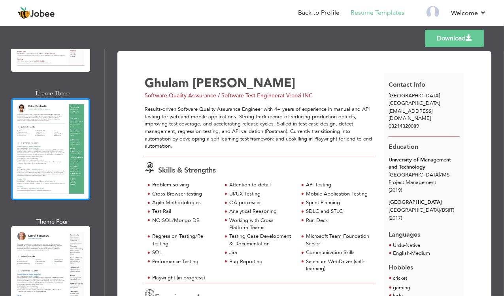
click at [23, 165] on div at bounding box center [50, 149] width 79 height 102
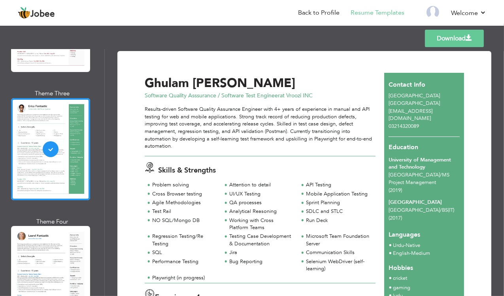
click at [442, 42] on link "Download" at bounding box center [454, 38] width 59 height 17
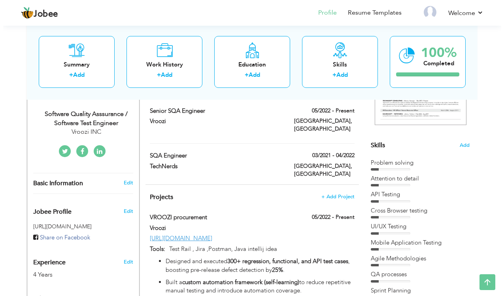
scroll to position [163, 0]
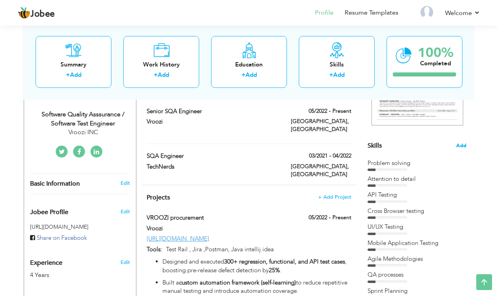
click at [462, 148] on span "Add" at bounding box center [461, 146] width 10 height 8
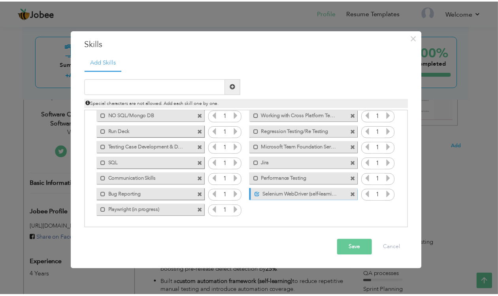
scroll to position [0, 0]
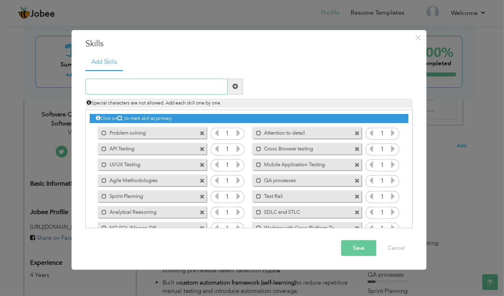
click at [158, 80] on input "text" at bounding box center [156, 87] width 142 height 16
paste input "Collaboration, leadership/mentorship, continuous i"
type input "Collaboration, leadership/mentorship"
click at [364, 248] on button "Save" at bounding box center [358, 248] width 35 height 16
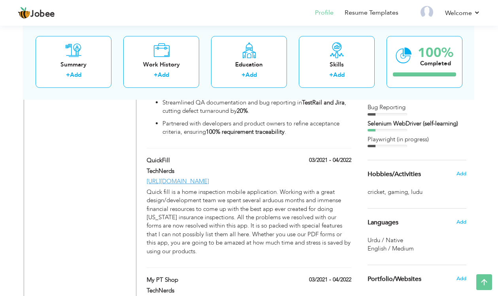
scroll to position [601, 0]
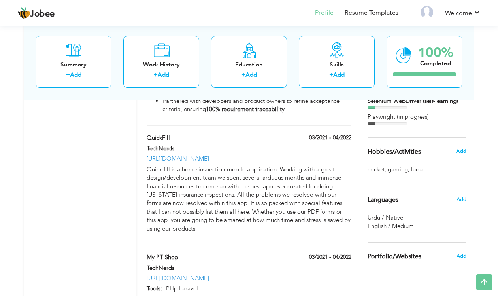
click at [463, 151] on span "Add" at bounding box center [461, 150] width 10 height 7
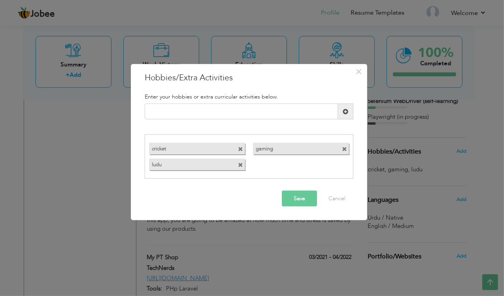
drag, startPoint x: 246, startPoint y: 161, endPoint x: 242, endPoint y: 163, distance: 4.5
click at [242, 163] on div "ludu" at bounding box center [197, 164] width 104 height 16
click at [242, 163] on span at bounding box center [240, 164] width 5 height 5
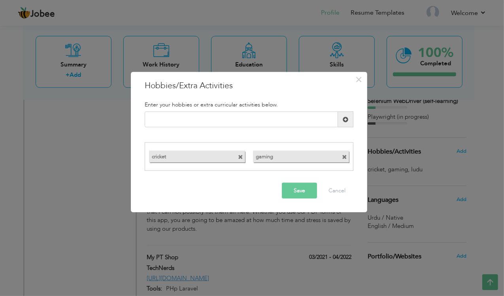
click at [240, 158] on span at bounding box center [240, 156] width 5 height 5
click at [240, 157] on span at bounding box center [240, 156] width 5 height 5
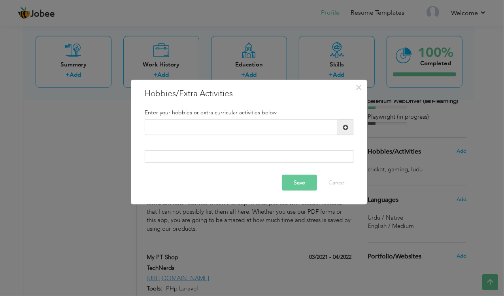
click at [300, 181] on button "Save" at bounding box center [299, 182] width 35 height 16
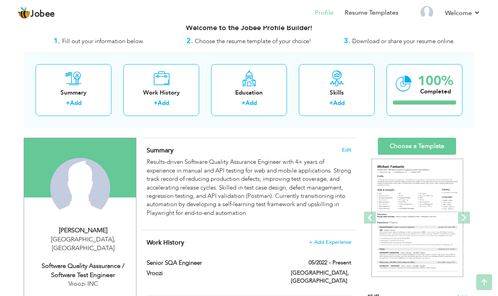
scroll to position [6, 0]
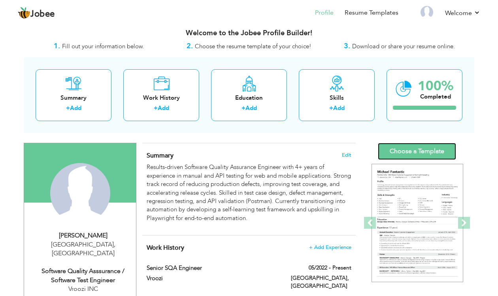
click at [420, 152] on link "Choose a Template" at bounding box center [417, 151] width 78 height 17
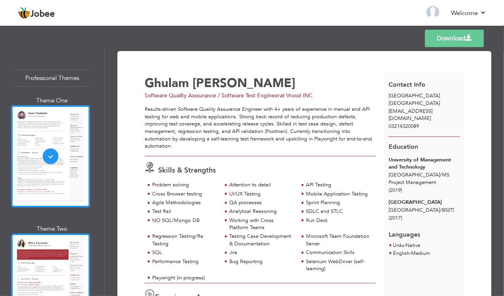
click at [40, 254] on div at bounding box center [50, 284] width 79 height 102
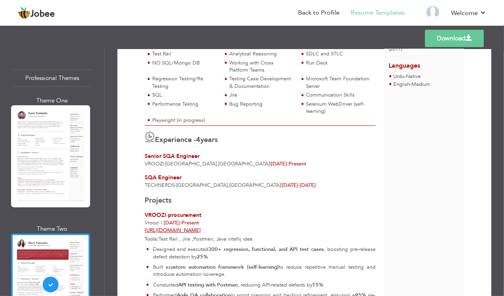
scroll to position [167, 0]
